Goal: Information Seeking & Learning: Learn about a topic

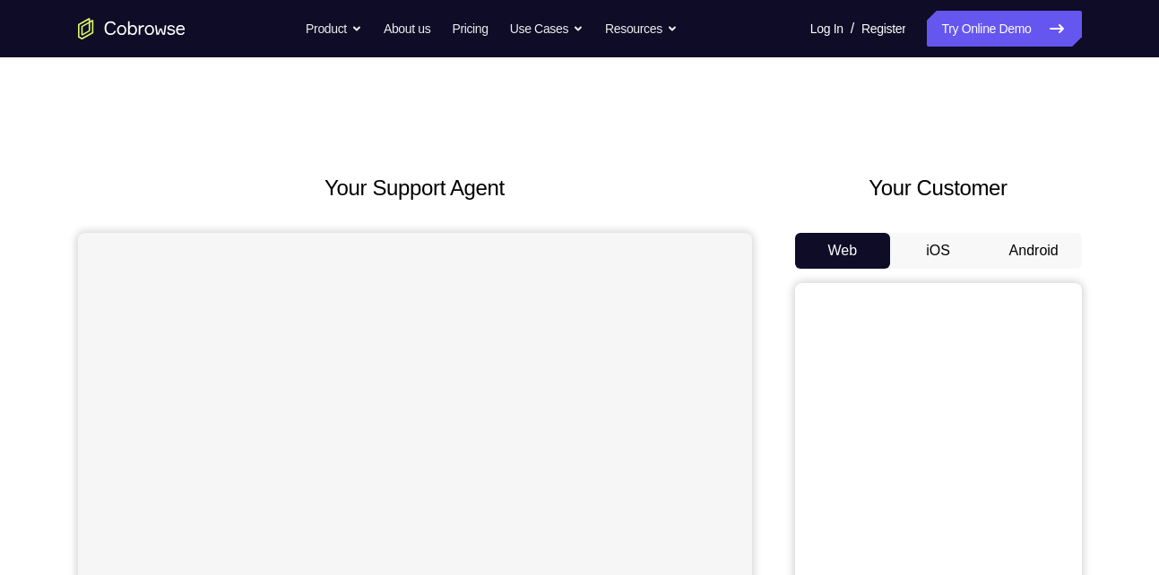
click at [1016, 241] on button "Android" at bounding box center [1034, 251] width 96 height 36
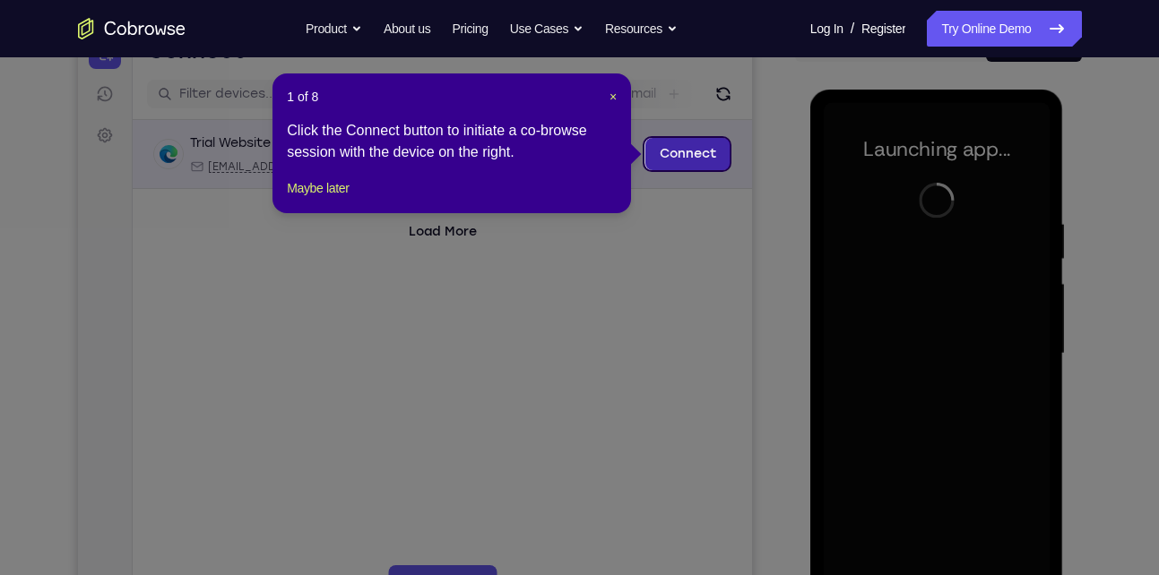
scroll to position [206, 0]
click at [616, 102] on span "×" at bounding box center [612, 98] width 7 height 14
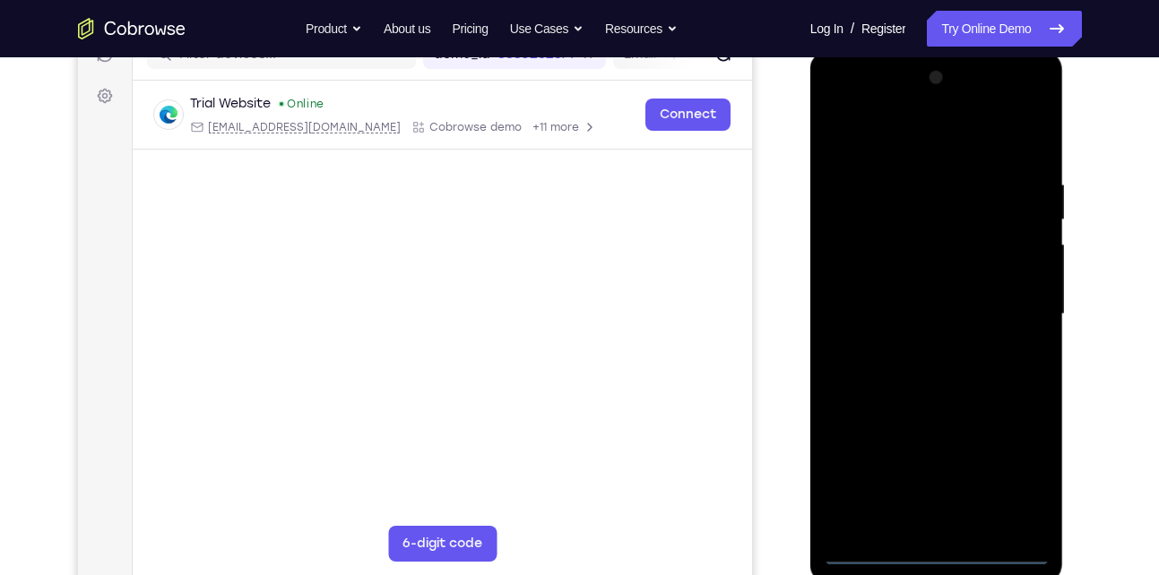
scroll to position [257, 0]
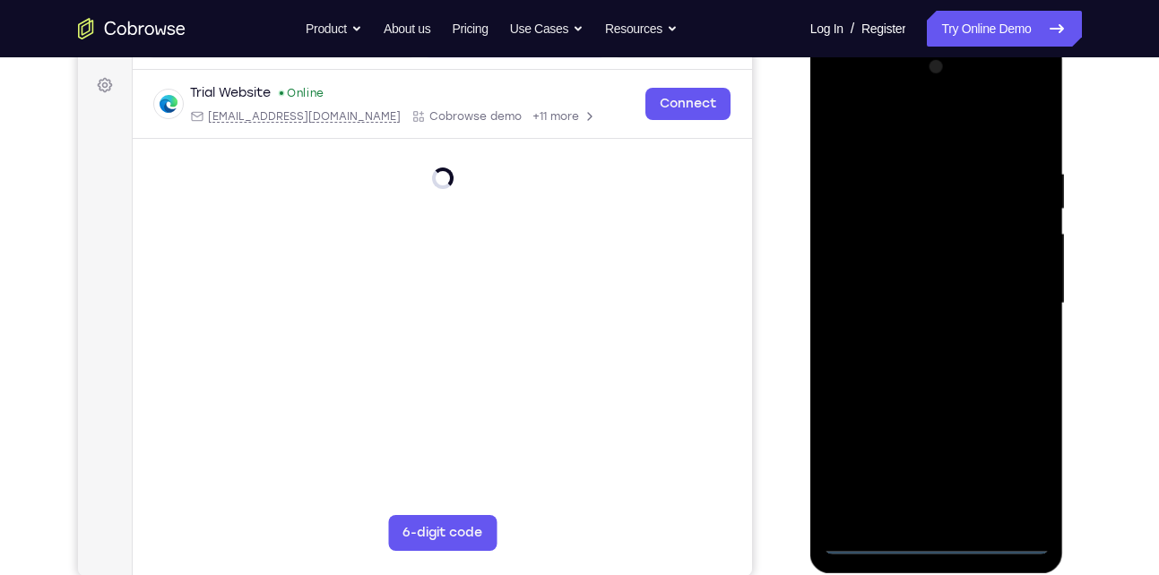
click at [931, 537] on div at bounding box center [937, 304] width 226 height 502
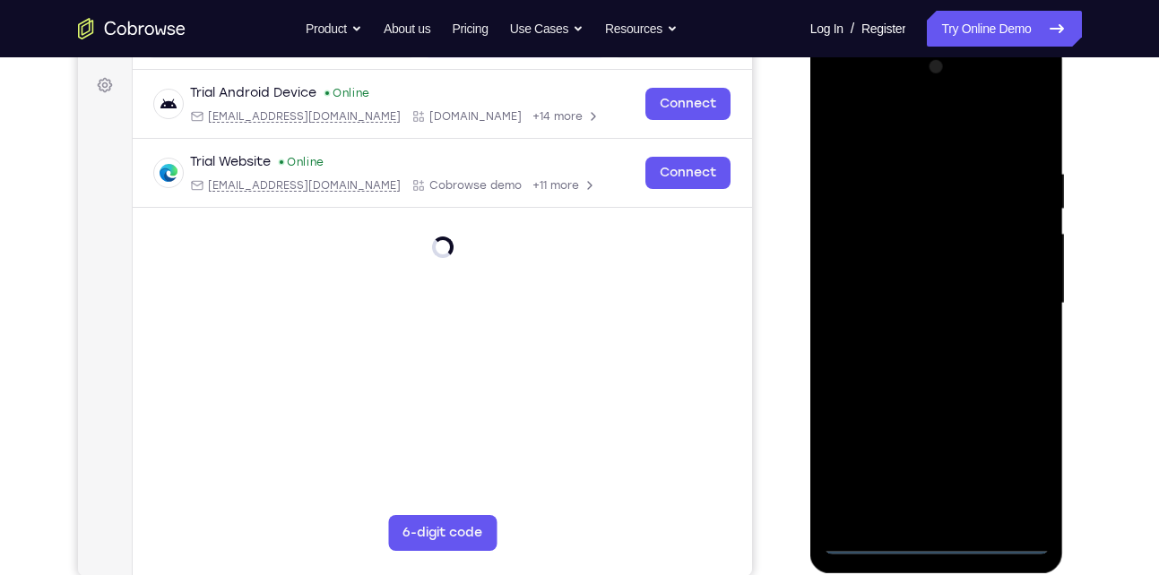
click at [1016, 464] on div at bounding box center [937, 304] width 226 height 502
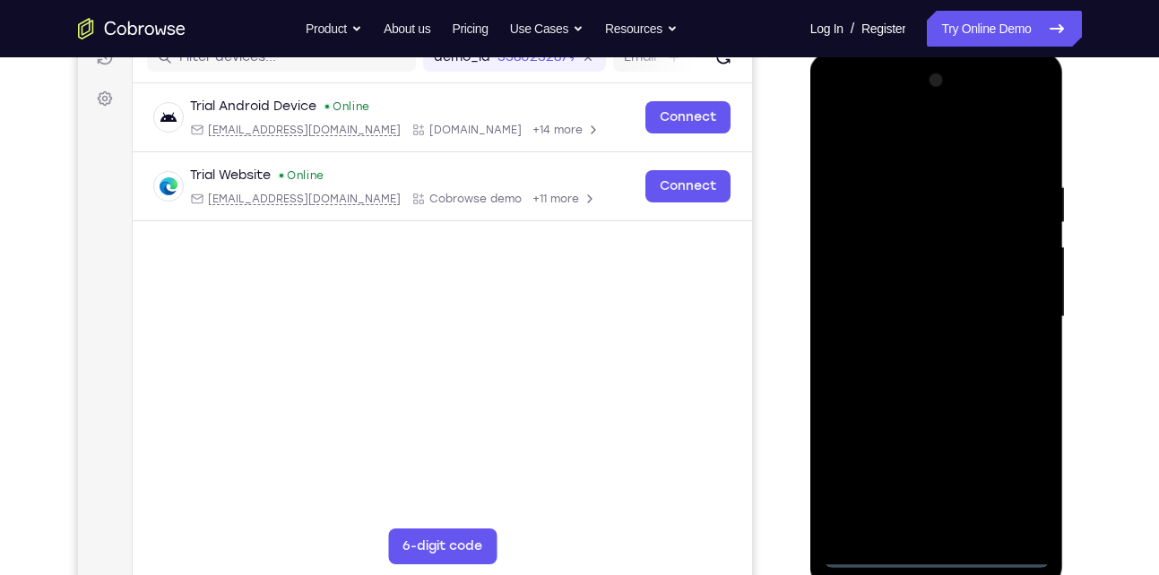
scroll to position [243, 0]
click at [894, 149] on div at bounding box center [937, 318] width 226 height 502
click at [858, 266] on div at bounding box center [937, 318] width 226 height 502
click at [883, 306] on div at bounding box center [937, 318] width 226 height 502
click at [921, 289] on div at bounding box center [937, 318] width 226 height 502
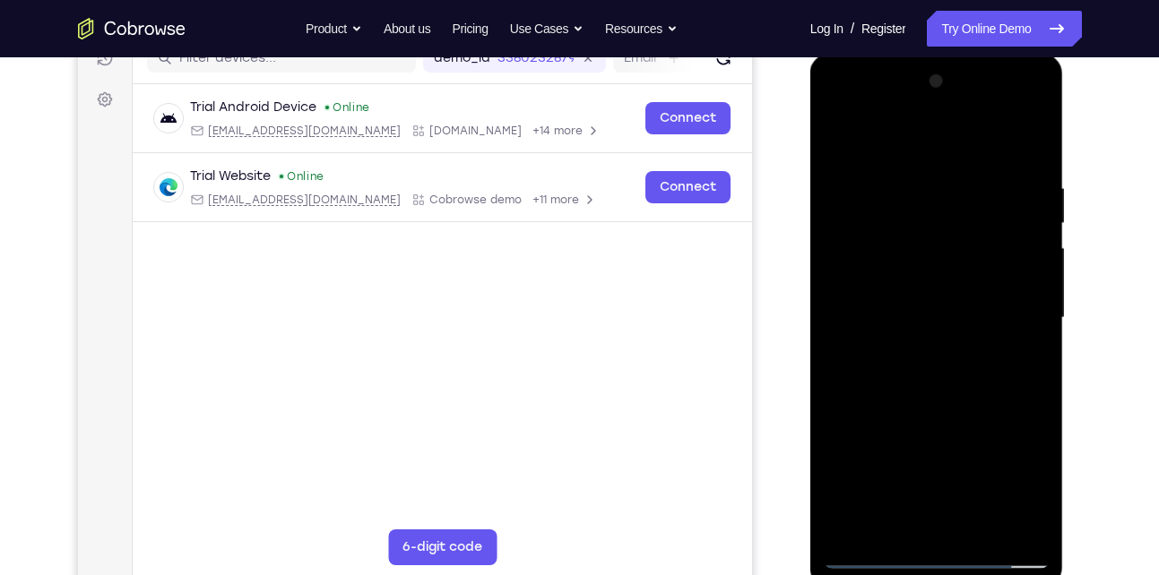
click at [897, 327] on div at bounding box center [937, 318] width 226 height 502
click at [915, 519] on div at bounding box center [937, 318] width 226 height 502
click at [998, 160] on div at bounding box center [937, 318] width 226 height 502
click at [1010, 164] on div at bounding box center [937, 318] width 226 height 502
click at [847, 137] on div at bounding box center [937, 318] width 226 height 502
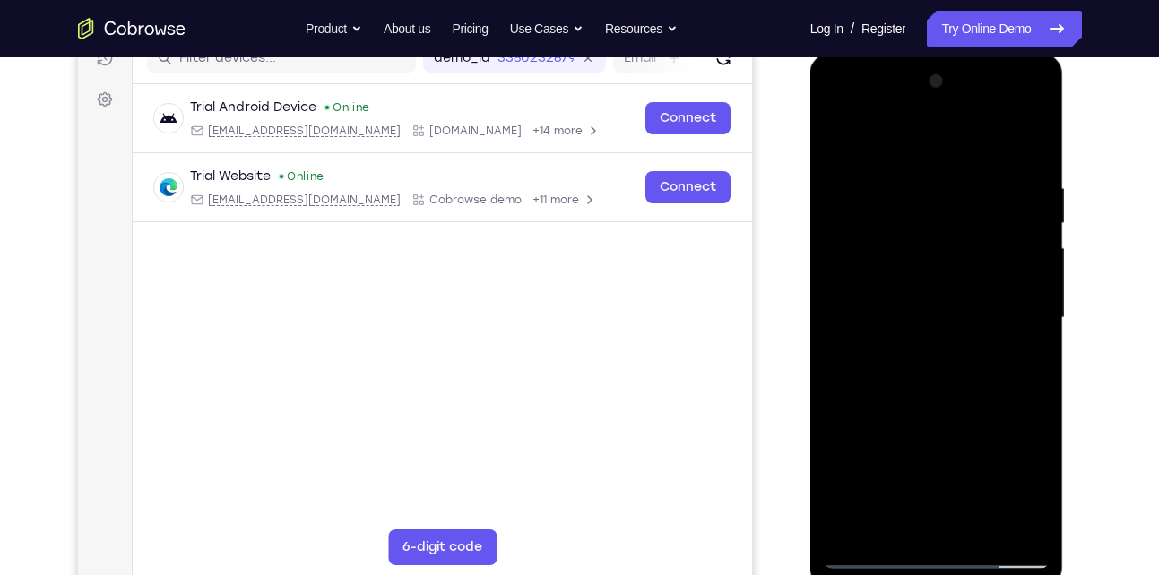
click at [1011, 126] on div at bounding box center [937, 318] width 226 height 502
click at [829, 140] on div at bounding box center [937, 318] width 226 height 502
drag, startPoint x: 829, startPoint y: 140, endPoint x: 931, endPoint y: 130, distance: 102.6
click at [931, 130] on div at bounding box center [937, 318] width 226 height 502
click at [1006, 139] on div at bounding box center [937, 318] width 226 height 502
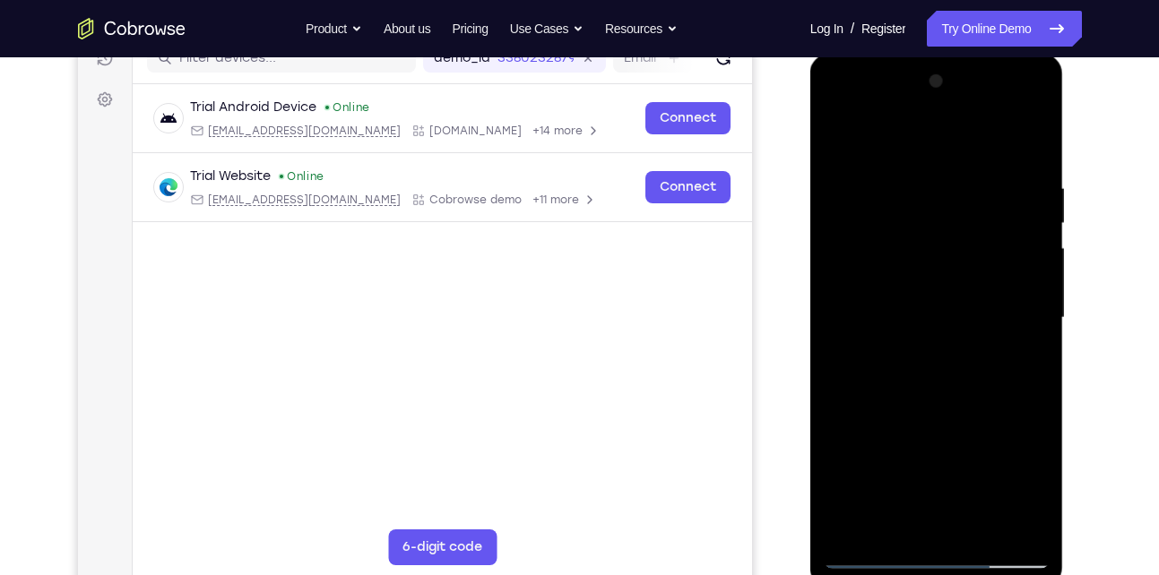
click at [890, 343] on div at bounding box center [937, 318] width 226 height 502
drag, startPoint x: 939, startPoint y: 493, endPoint x: 916, endPoint y: 218, distance: 276.1
click at [916, 218] on div at bounding box center [937, 318] width 226 height 502
drag, startPoint x: 920, startPoint y: 430, endPoint x: 942, endPoint y: 212, distance: 218.8
click at [942, 212] on div at bounding box center [937, 318] width 226 height 502
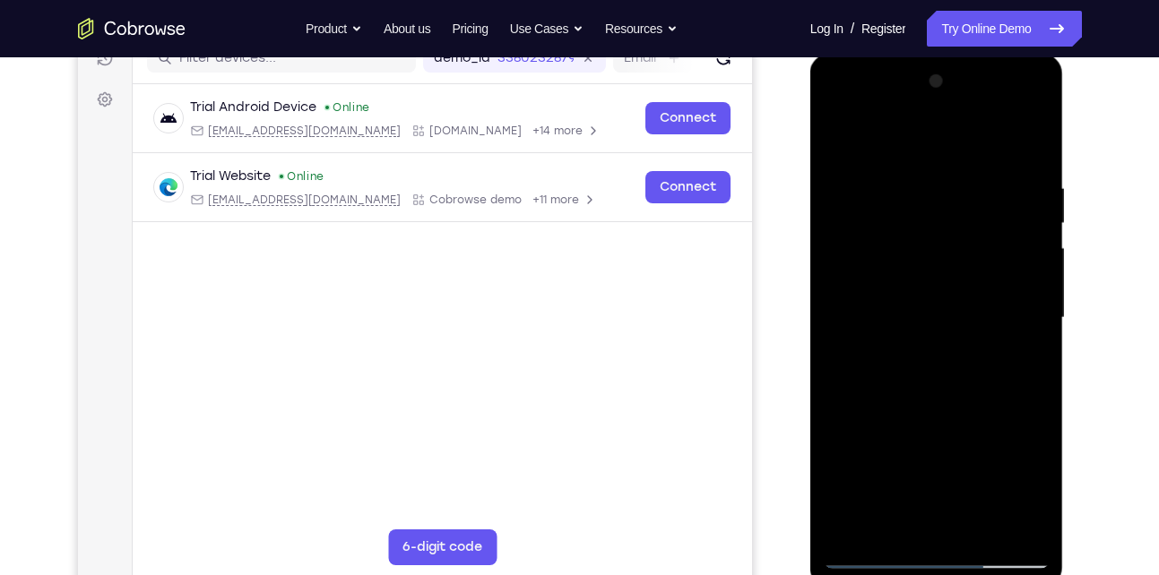
click at [834, 132] on div at bounding box center [937, 318] width 226 height 502
click at [1031, 376] on div at bounding box center [937, 318] width 226 height 502
click at [897, 483] on div at bounding box center [937, 318] width 226 height 502
click at [903, 135] on div at bounding box center [937, 318] width 226 height 502
click at [850, 225] on div at bounding box center [937, 318] width 226 height 502
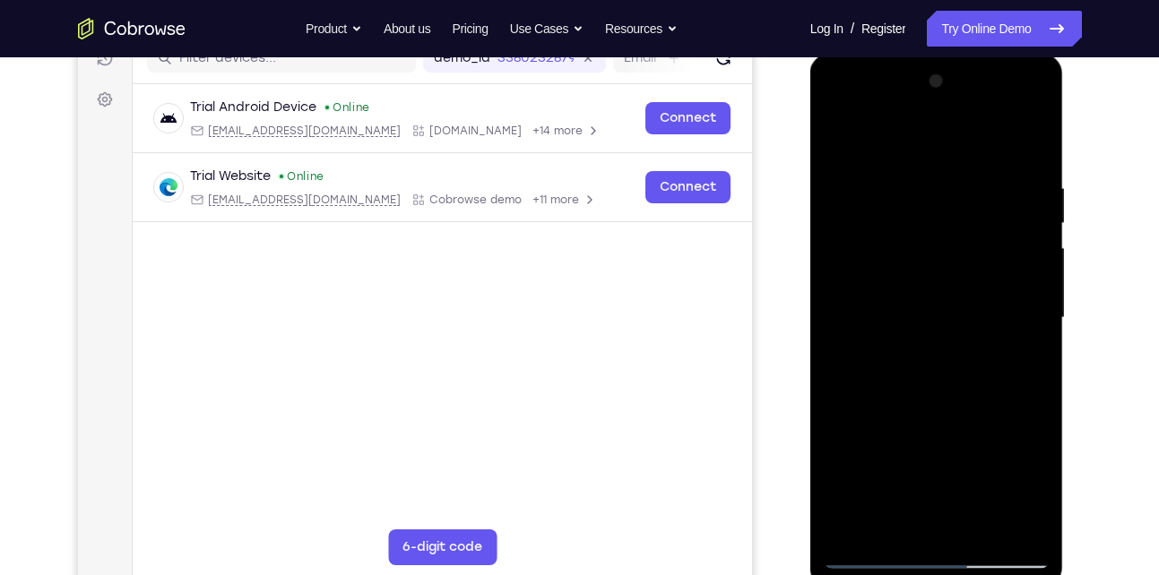
drag, startPoint x: 974, startPoint y: 464, endPoint x: 942, endPoint y: 176, distance: 290.3
click at [942, 176] on div at bounding box center [937, 318] width 226 height 502
click at [837, 134] on div at bounding box center [937, 318] width 226 height 502
click at [849, 225] on div at bounding box center [937, 318] width 226 height 502
drag, startPoint x: 924, startPoint y: 432, endPoint x: 937, endPoint y: 242, distance: 190.4
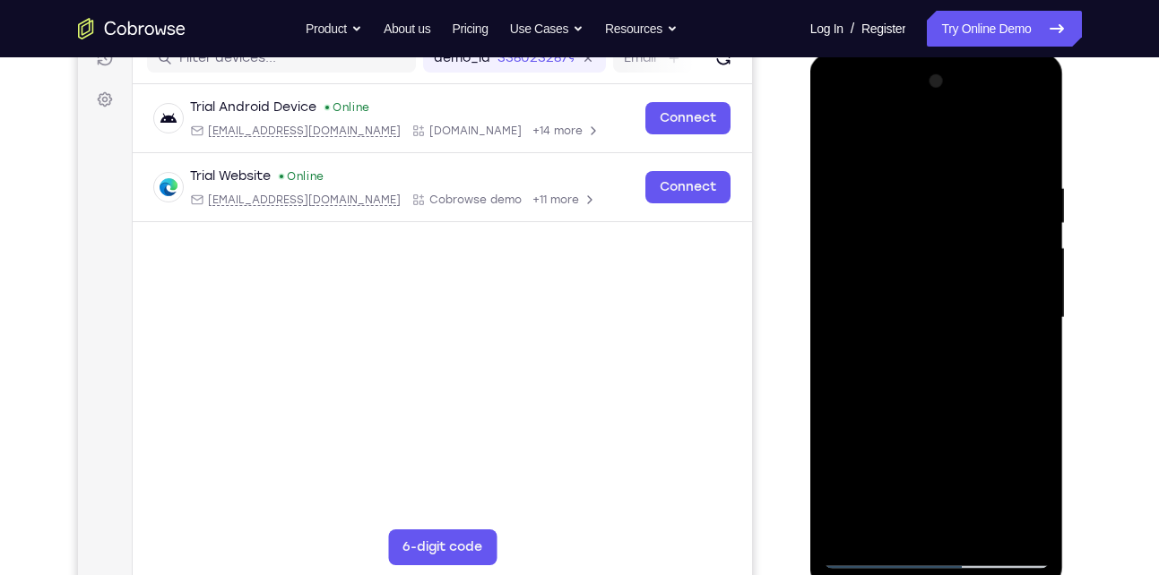
click at [937, 242] on div at bounding box center [937, 318] width 226 height 502
drag, startPoint x: 925, startPoint y: 432, endPoint x: 940, endPoint y: 160, distance: 271.9
click at [940, 160] on div at bounding box center [937, 318] width 226 height 502
click at [838, 144] on div at bounding box center [937, 318] width 226 height 502
click at [1020, 139] on div at bounding box center [937, 318] width 226 height 502
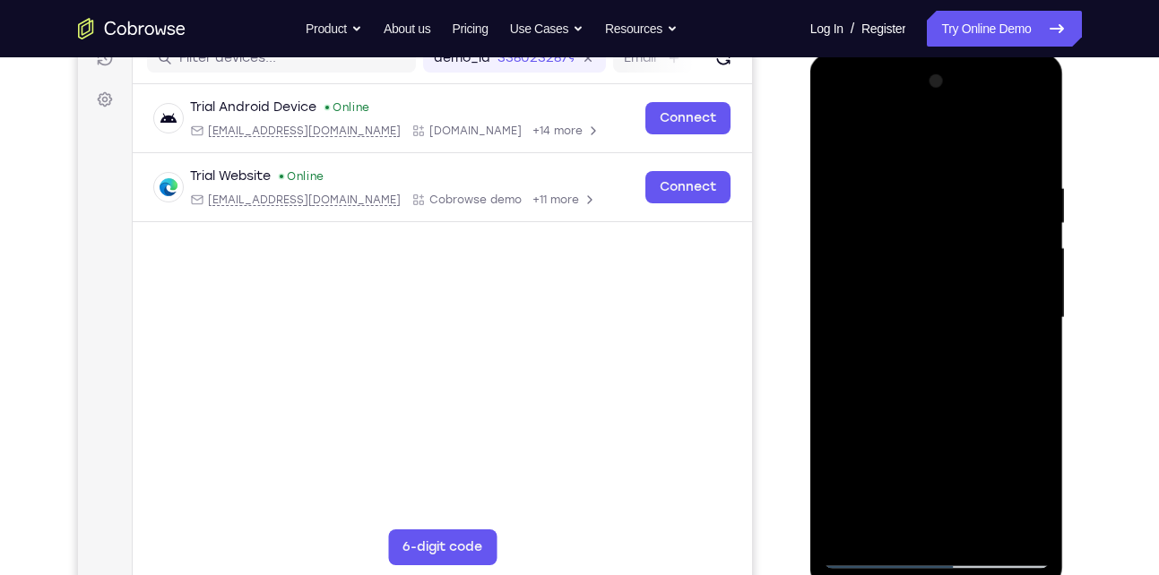
click at [1039, 281] on div at bounding box center [937, 318] width 226 height 502
click at [886, 478] on div at bounding box center [937, 318] width 226 height 502
click at [1034, 193] on div at bounding box center [937, 318] width 226 height 502
click at [878, 517] on div at bounding box center [937, 318] width 226 height 502
click at [900, 134] on div at bounding box center [937, 318] width 226 height 502
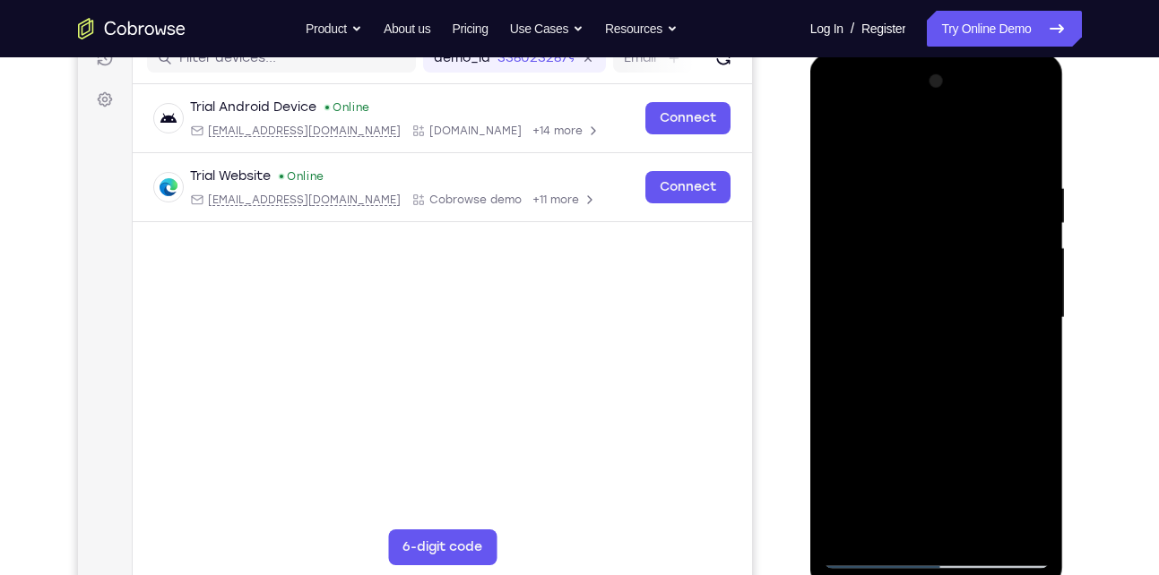
click at [903, 171] on div at bounding box center [937, 318] width 226 height 502
click at [930, 138] on div at bounding box center [937, 318] width 226 height 502
